Goal: Task Accomplishment & Management: Manage account settings

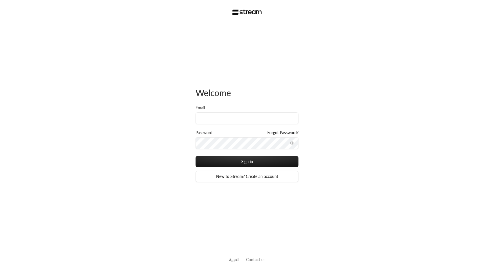
click at [156, 179] on div "Welcome Email Password Forgot Password? Sign in New to Stream? Create an accoun…" at bounding box center [247, 137] width 494 height 274
type input "[EMAIL_ADDRESS][DOMAIN_NAME]"
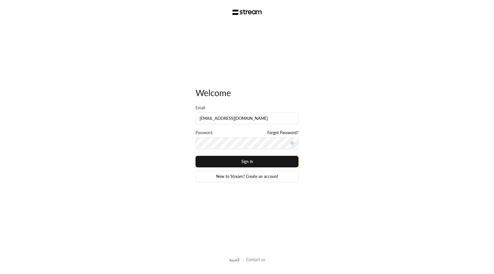
click at [257, 159] on button "Sign in" at bounding box center [246, 161] width 103 height 11
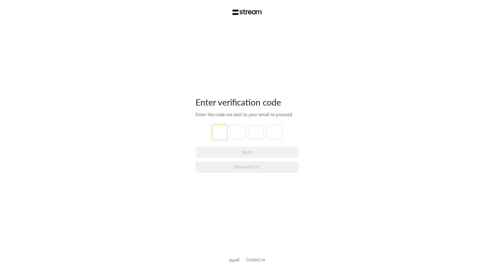
type input "1"
type input "2"
type input "3"
type input "4"
